Goal: Task Accomplishment & Management: Manage account settings

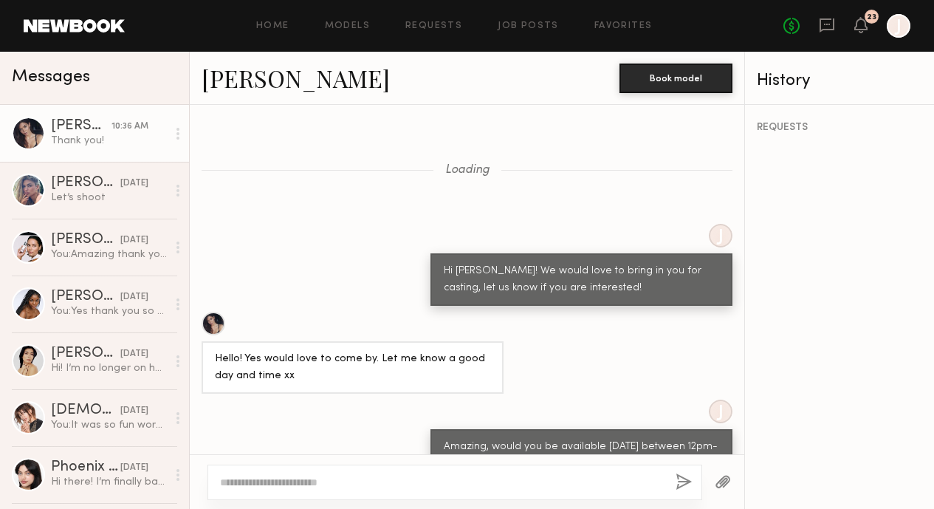
scroll to position [4014, 0]
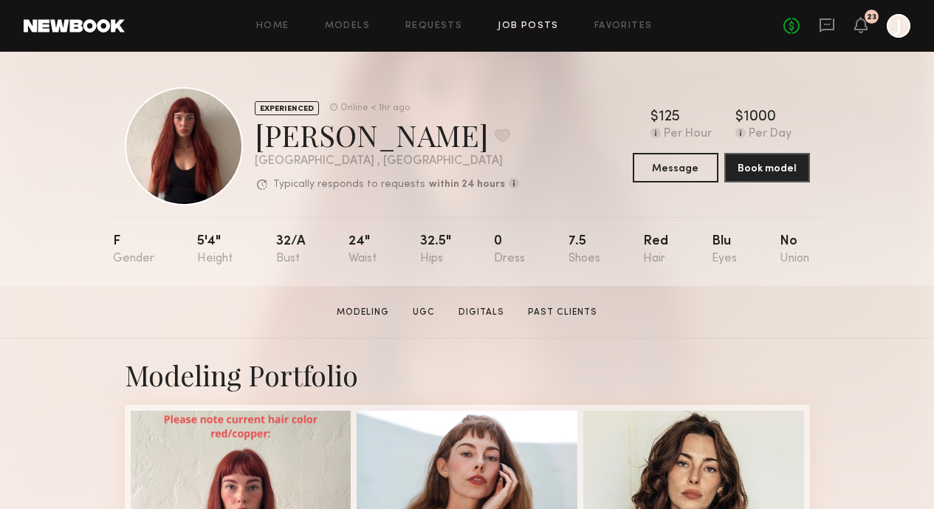
click at [513, 24] on link "Job Posts" at bounding box center [528, 26] width 61 height 10
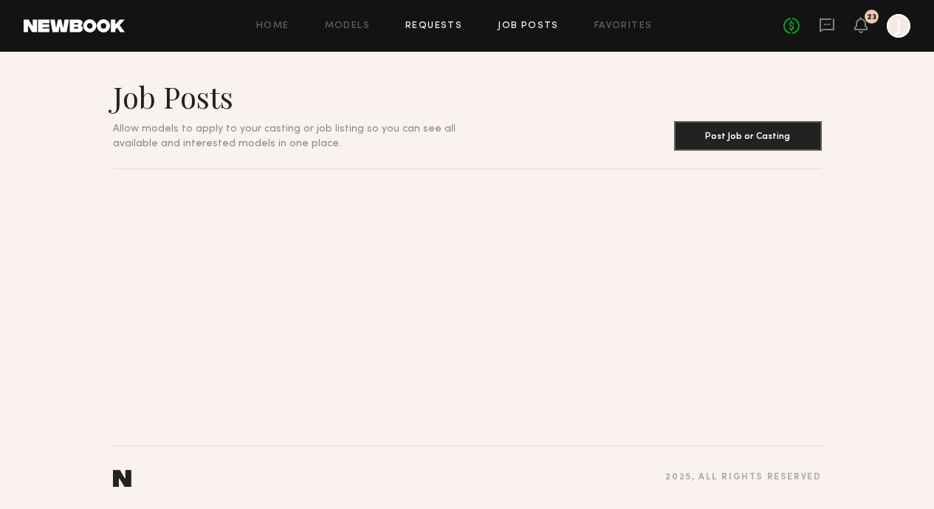
click at [435, 27] on link "Requests" at bounding box center [433, 26] width 57 height 10
